Goal: Task Accomplishment & Management: Manage account settings

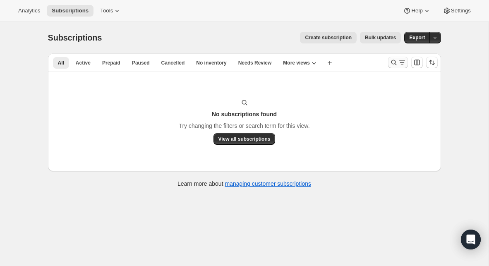
click at [394, 63] on icon "Search and filter results" at bounding box center [394, 62] width 8 height 8
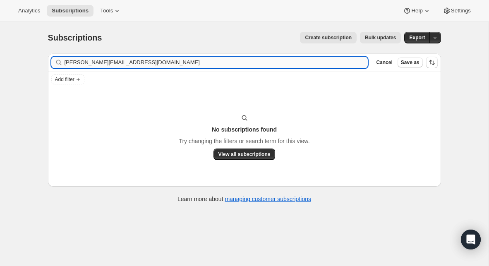
click at [167, 60] on input "[PERSON_NAME][EMAIL_ADDRESS][DOMAIN_NAME]" at bounding box center [217, 63] width 304 height 12
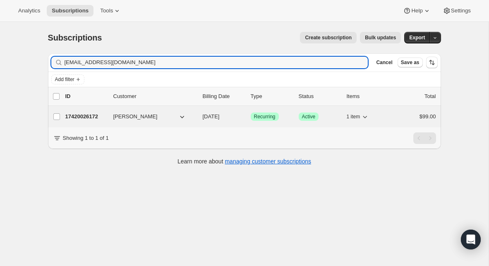
type input "[EMAIL_ADDRESS][DOMAIN_NAME]"
click at [83, 115] on p "17420026172" at bounding box center [85, 117] width 41 height 8
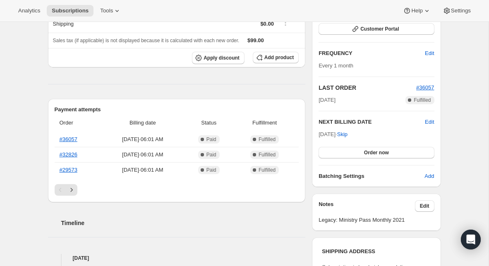
scroll to position [134, 0]
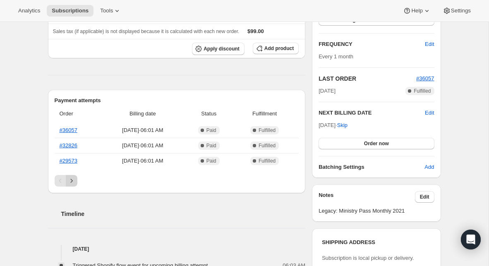
click at [77, 180] on button "Next" at bounding box center [72, 181] width 12 height 12
click at [75, 181] on button "Next" at bounding box center [72, 181] width 12 height 12
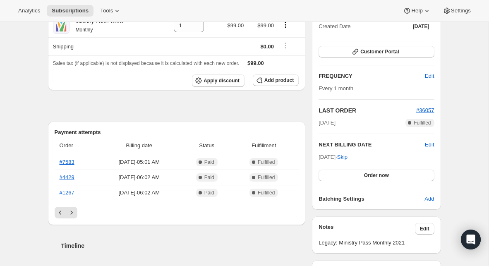
scroll to position [0, 0]
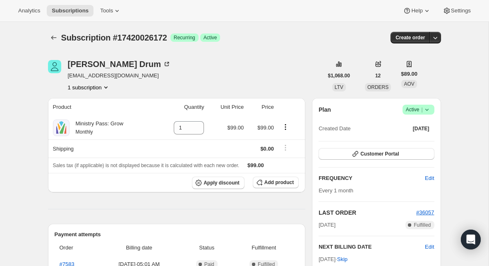
click at [427, 111] on icon at bounding box center [427, 110] width 8 height 8
click at [424, 139] on span "Cancel subscription" at bounding box center [416, 140] width 47 height 6
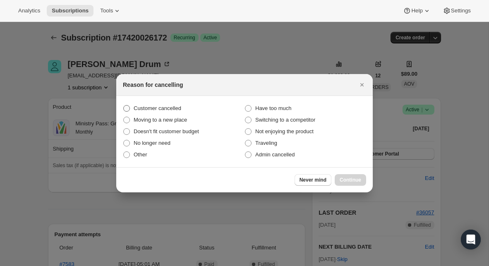
click at [177, 107] on span "Customer cancelled" at bounding box center [158, 108] width 48 height 6
click at [124, 106] on input "Customer cancelled" at bounding box center [123, 105] width 0 height 0
radio input "true"
click at [353, 179] on span "Continue" at bounding box center [351, 180] width 22 height 7
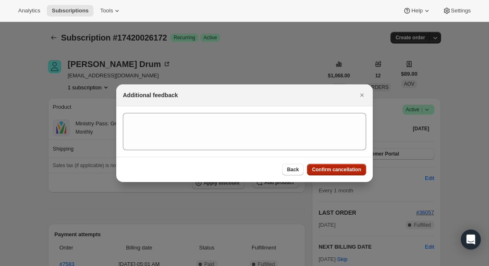
click at [342, 168] on span "Confirm cancellation" at bounding box center [336, 169] width 49 height 7
